Goal: Task Accomplishment & Management: Use online tool/utility

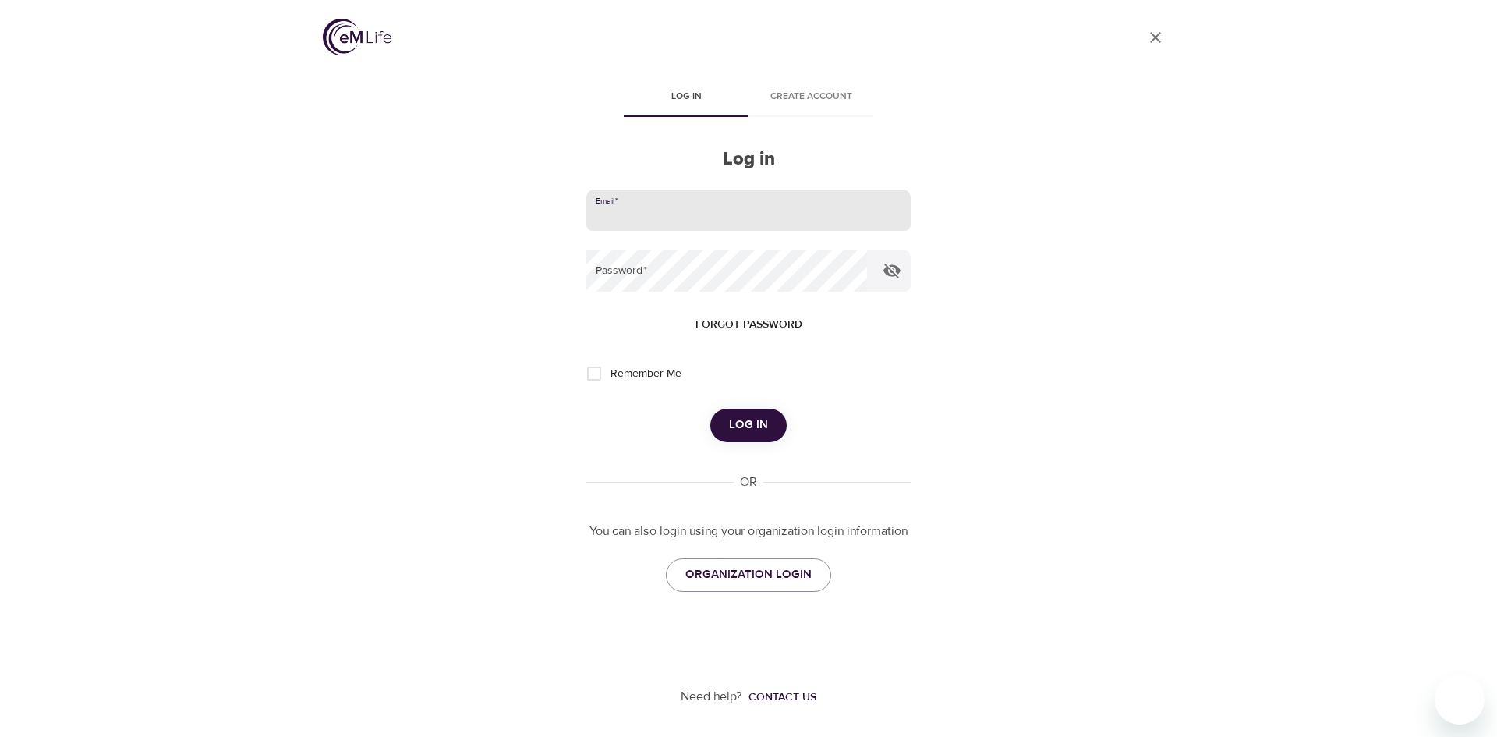
click at [714, 211] on input "email" at bounding box center [748, 211] width 324 height 42
type input "[PERSON_NAME][EMAIL_ADDRESS][PERSON_NAME][DOMAIN_NAME]"
click at [710, 409] on button "Log in" at bounding box center [748, 425] width 76 height 33
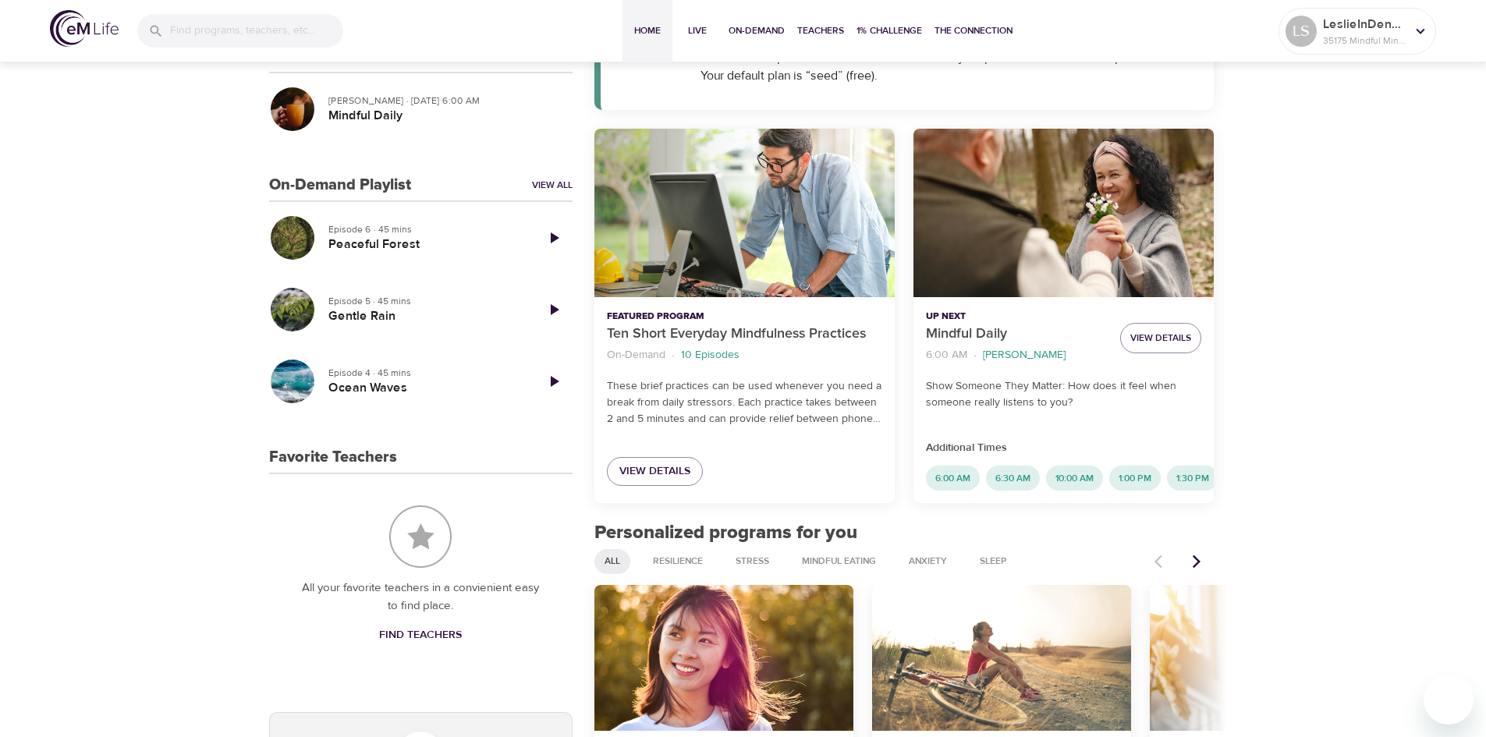
scroll to position [386, 0]
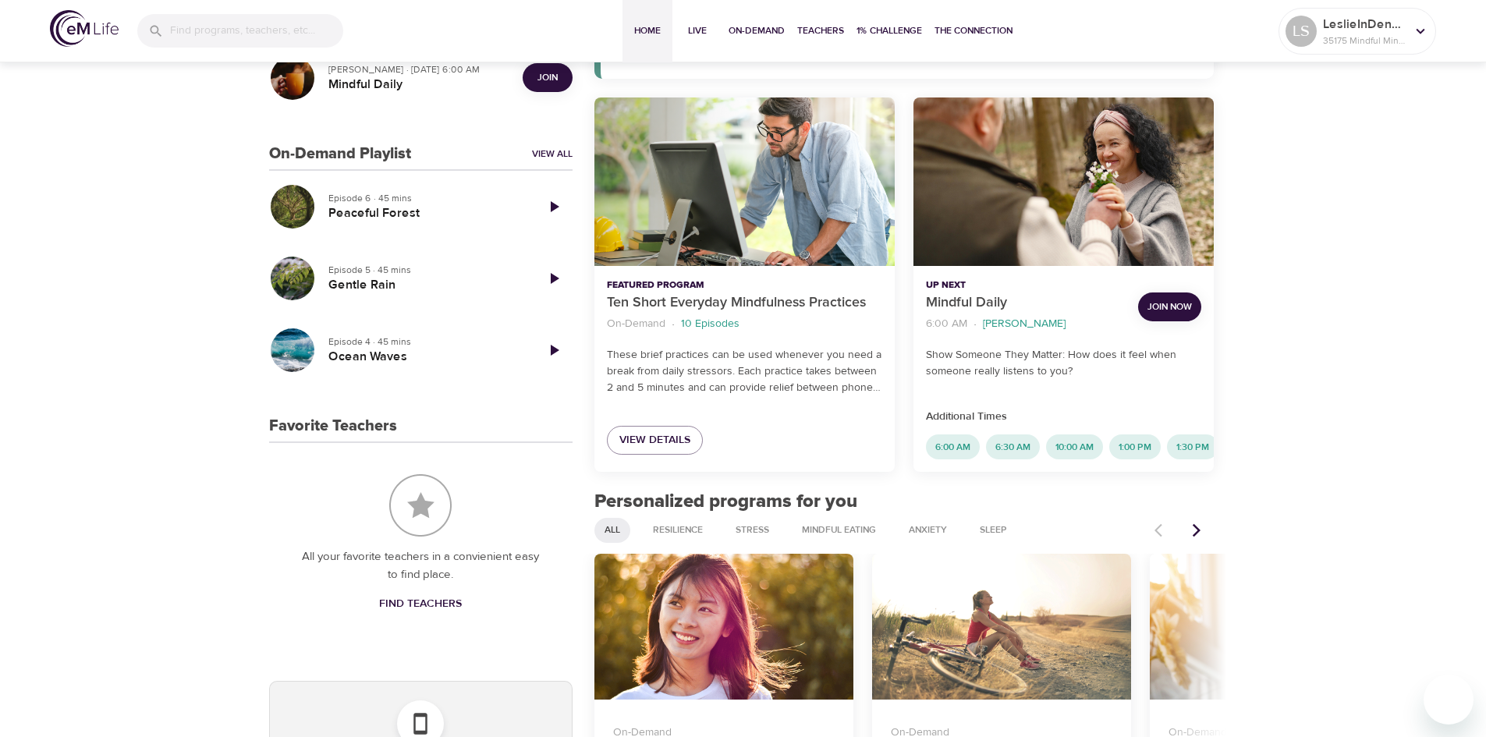
click at [1164, 312] on span "Join Now" at bounding box center [1169, 307] width 44 height 16
